Goal: Task Accomplishment & Management: Manage account settings

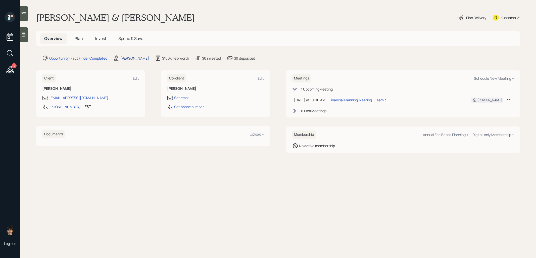
click at [134, 56] on div "[PERSON_NAME]" at bounding box center [134, 57] width 29 height 5
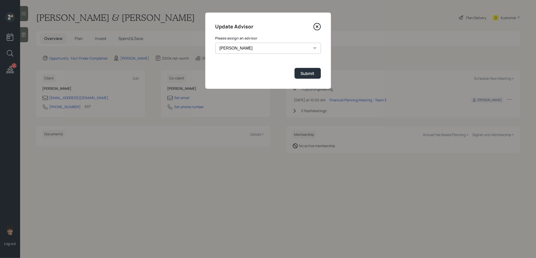
click at [256, 48] on select "Jonah Coleman Tyler End James DiStasi Treva Nostdahl Eric Schwartz Aleksandra S…" at bounding box center [267, 48] width 105 height 11
select select "b1d8ea90-abcc-42aa-86cc-4f33a132aacc"
click at [215, 43] on select "Jonah Coleman Tyler End James DiStasi Treva Nostdahl Eric Schwartz Aleksandra S…" at bounding box center [267, 48] width 105 height 11
click at [313, 72] on div "Submit" at bounding box center [308, 74] width 14 height 6
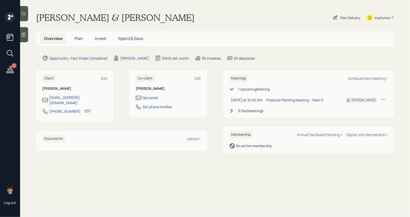
click at [23, 35] on icon at bounding box center [23, 34] width 5 height 5
